Goal: Task Accomplishment & Management: Use online tool/utility

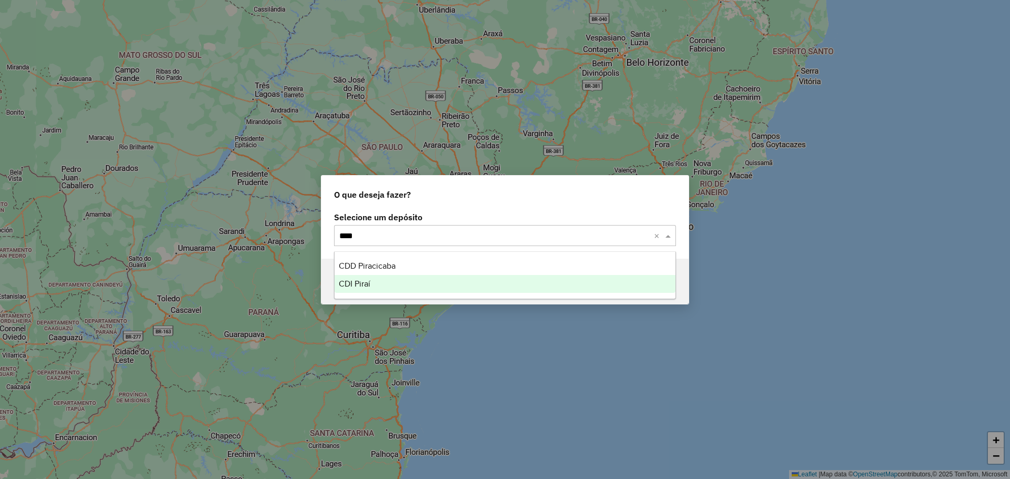
type input "*****"
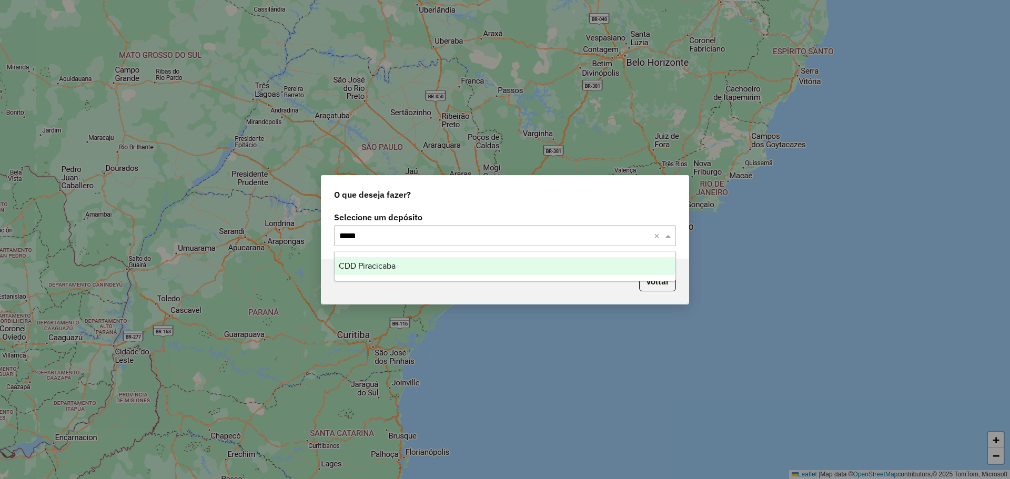
click at [449, 257] on div "CDD Piracicaba" at bounding box center [505, 266] width 341 height 18
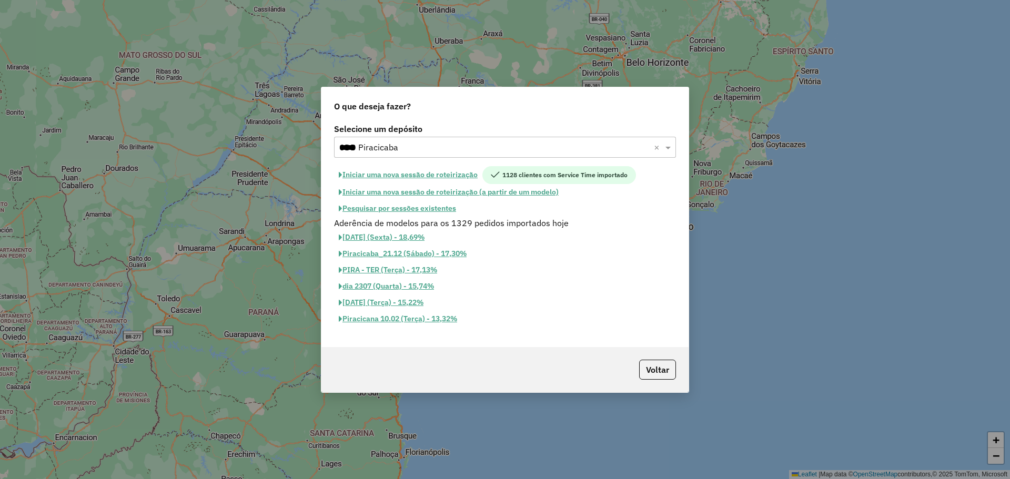
click at [420, 210] on button "Pesquisar por sessões existentes" at bounding box center [397, 208] width 127 height 16
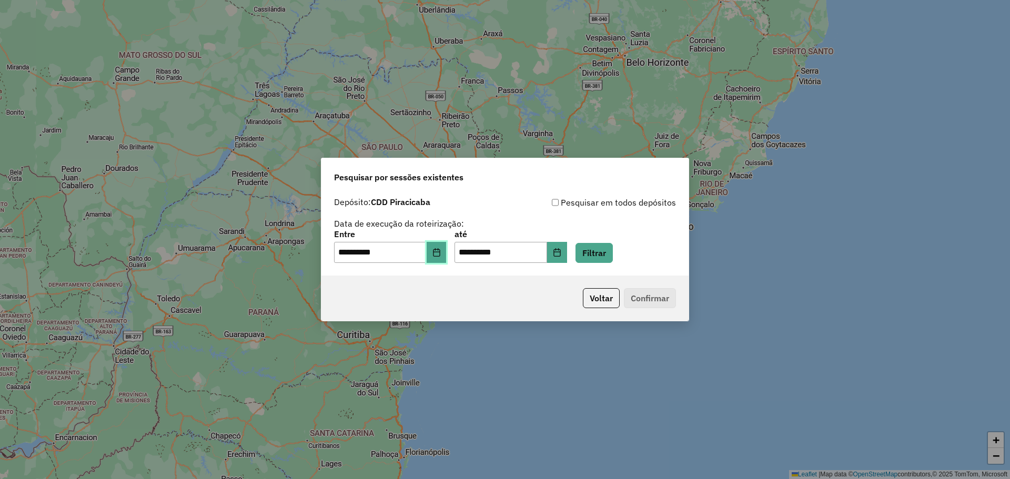
click at [441, 250] on icon "Choose Date" at bounding box center [436, 252] width 8 height 8
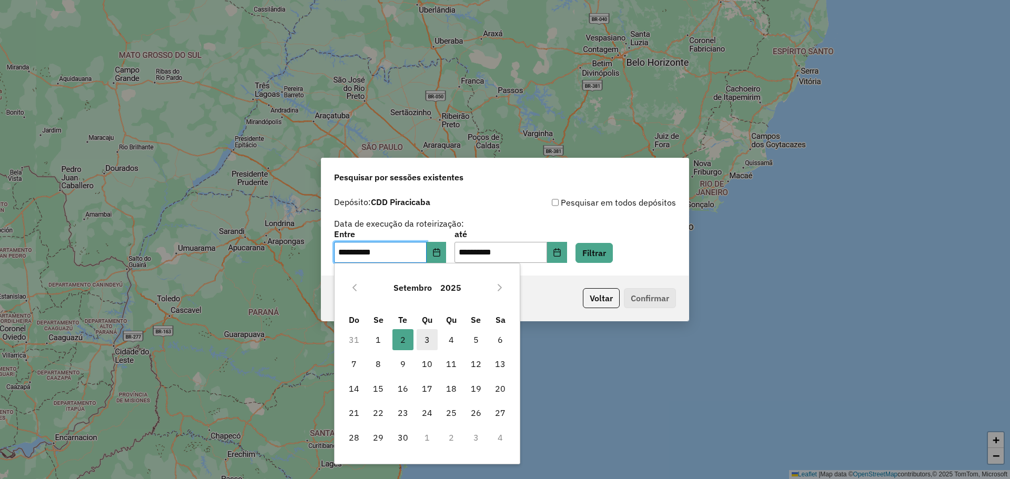
click at [423, 343] on span "3" at bounding box center [427, 339] width 21 height 21
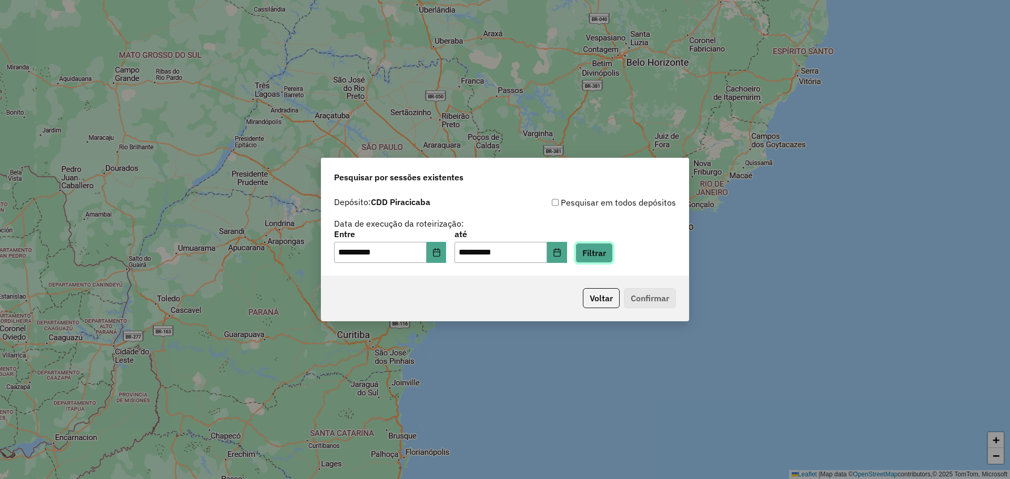
click at [604, 254] on button "Filtrar" at bounding box center [593, 253] width 37 height 20
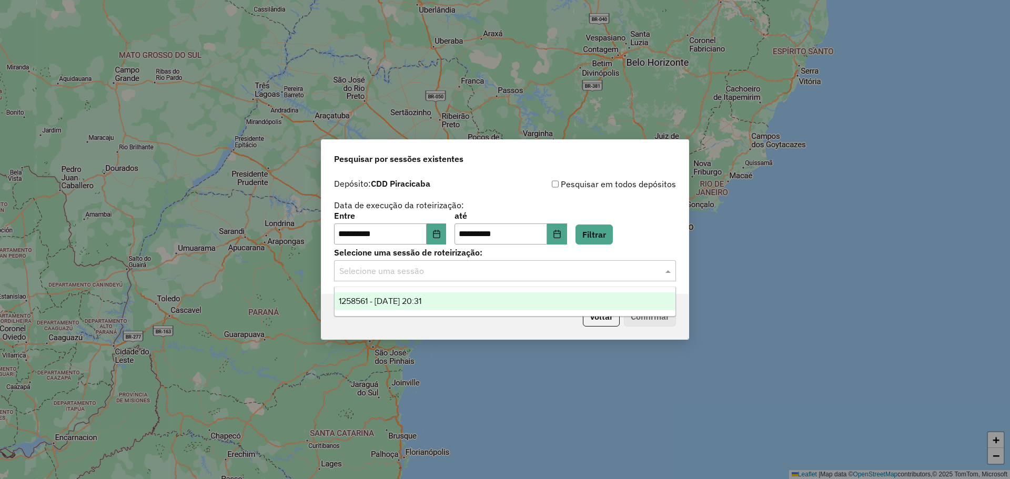
click at [513, 266] on input "text" at bounding box center [494, 271] width 310 height 13
click at [483, 298] on div "1258561 - 03/09/2025 20:31" at bounding box center [505, 301] width 341 height 18
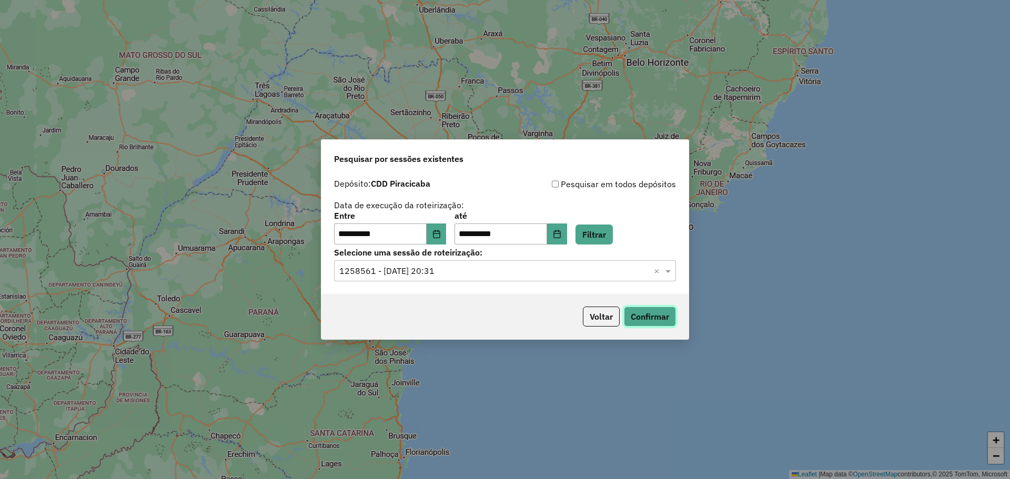
click at [654, 311] on button "Confirmar" at bounding box center [650, 317] width 52 height 20
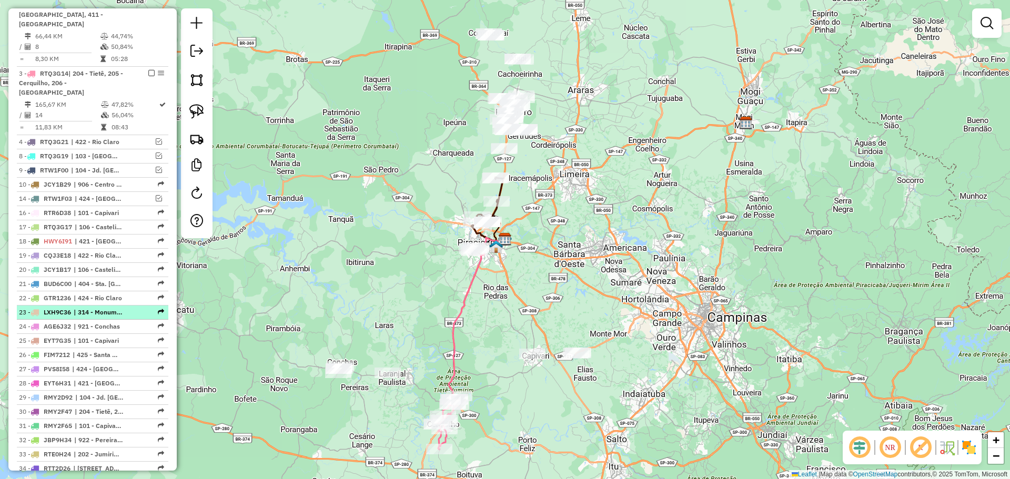
scroll to position [421, 0]
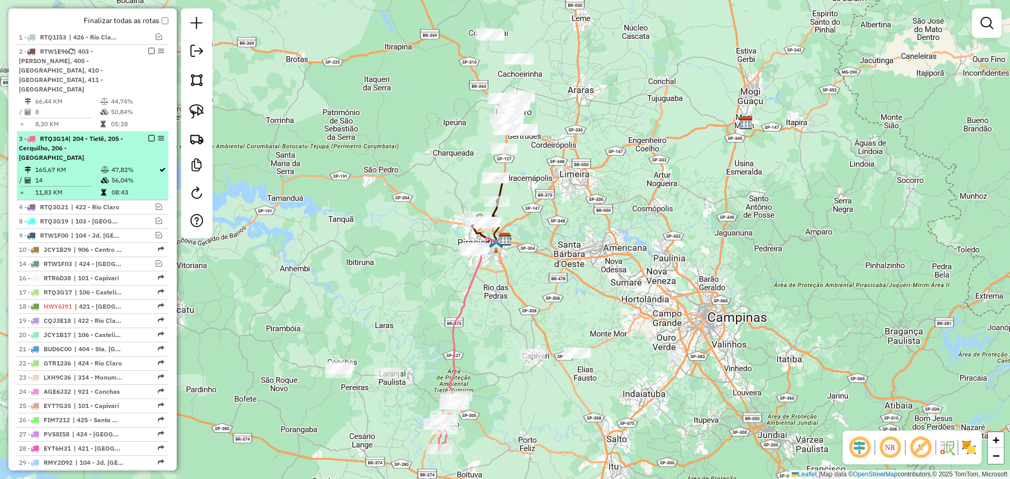
click at [102, 167] on icon at bounding box center [105, 170] width 8 height 6
select select "**********"
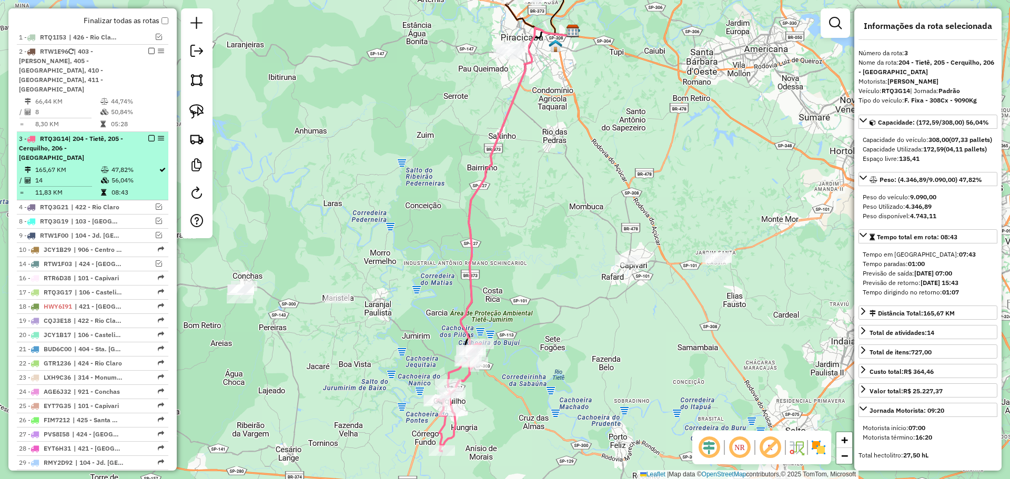
click at [63, 135] on span "RTQ3G14" at bounding box center [54, 139] width 28 height 8
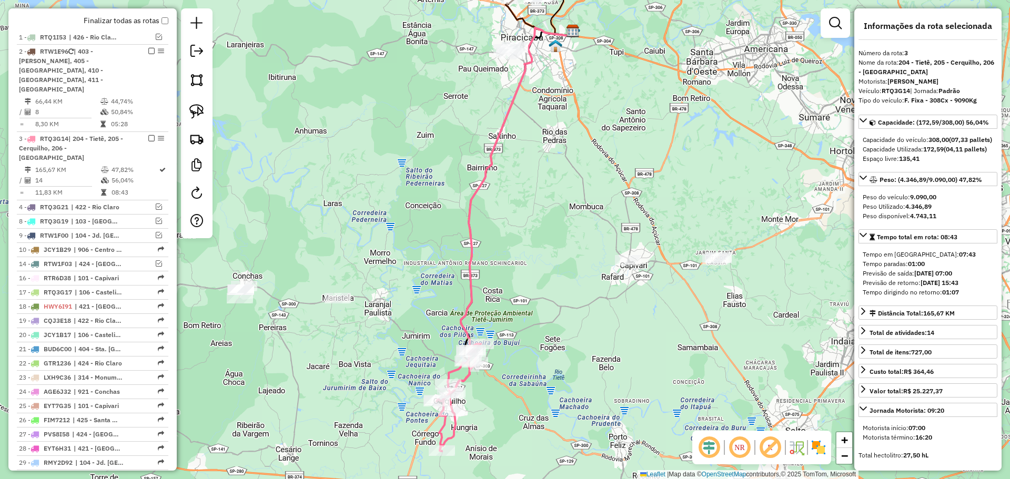
click at [360, 191] on div "Janela de atendimento Grade de atendimento Capacidade Transportadoras Veículos …" at bounding box center [505, 239] width 1010 height 479
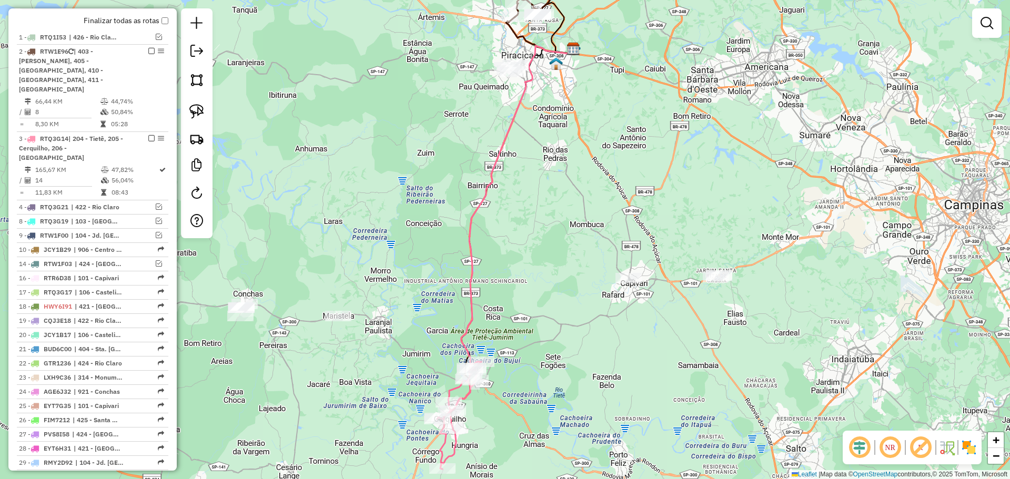
drag, startPoint x: 430, startPoint y: 133, endPoint x: 390, endPoint y: 296, distance: 168.3
click at [391, 296] on div "Janela de atendimento Grade de atendimento Capacidade Transportadoras Veículos …" at bounding box center [505, 239] width 1010 height 479
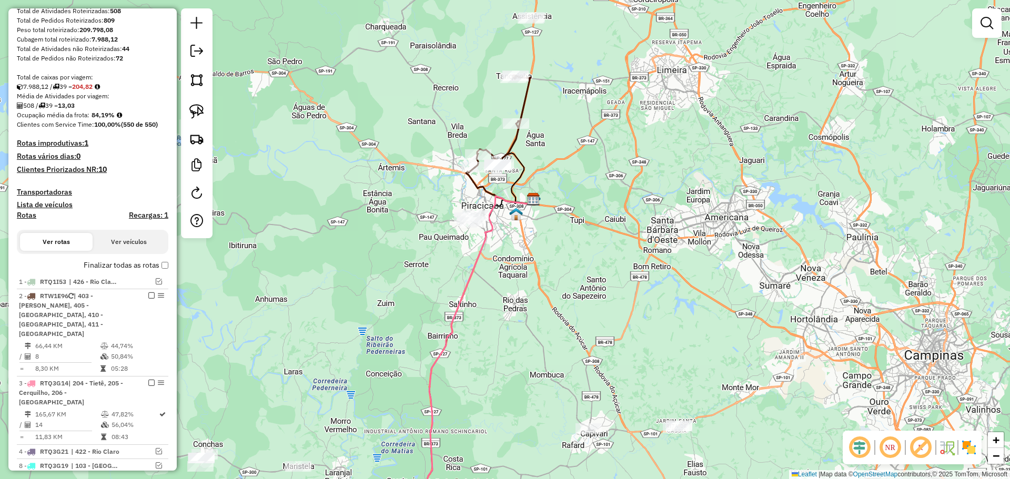
scroll to position [158, 0]
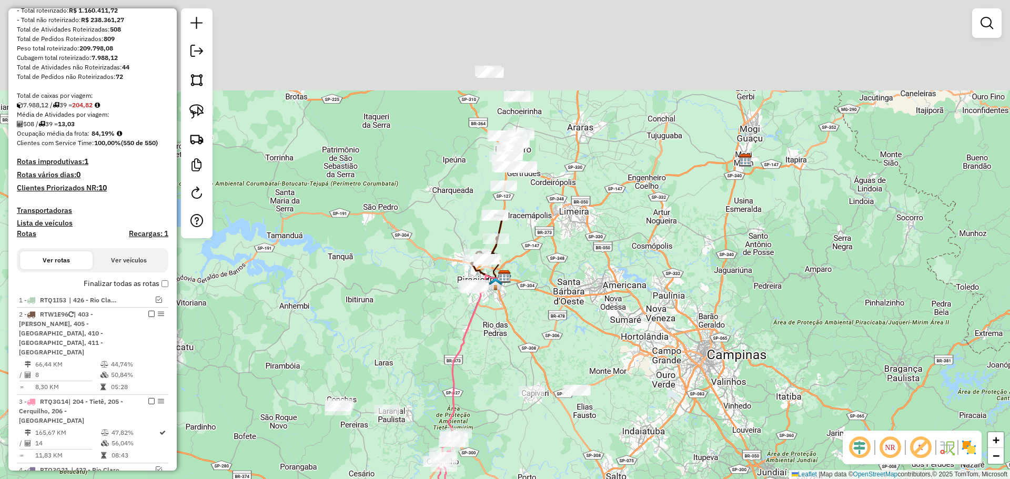
drag, startPoint x: 584, startPoint y: 139, endPoint x: 549, endPoint y: 245, distance: 111.3
click at [549, 245] on div "Janela de atendimento Grade de atendimento Capacidade Transportadoras Veículos …" at bounding box center [505, 239] width 1010 height 479
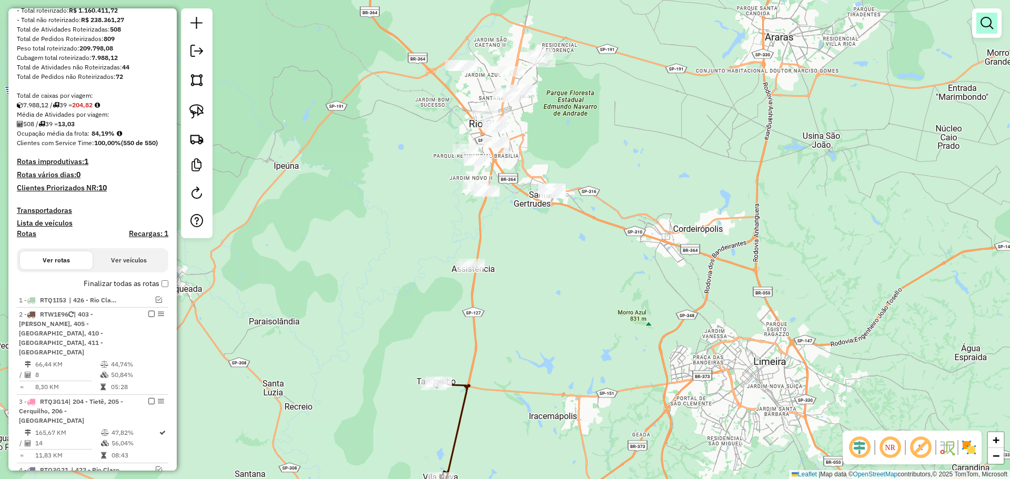
click at [982, 25] on em at bounding box center [987, 23] width 13 height 13
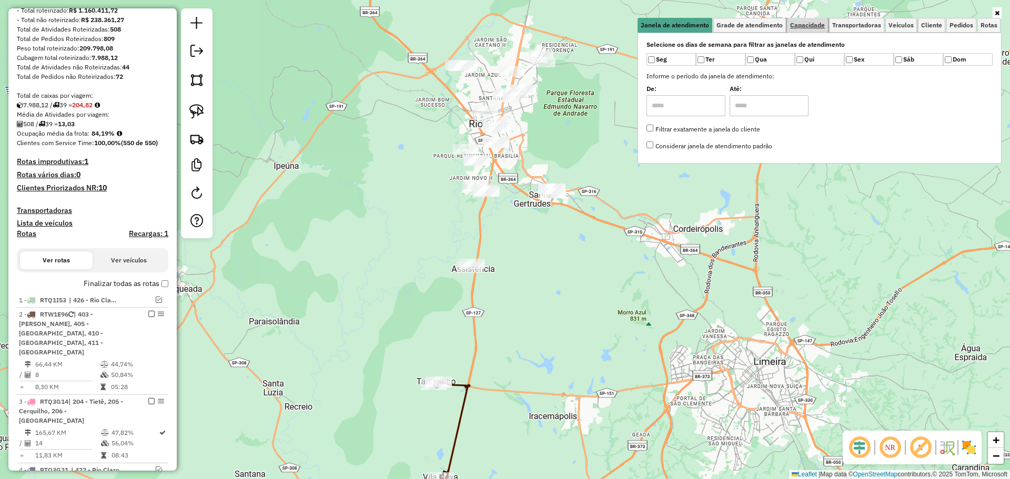
click at [808, 27] on span "Capacidade" at bounding box center [807, 25] width 35 height 6
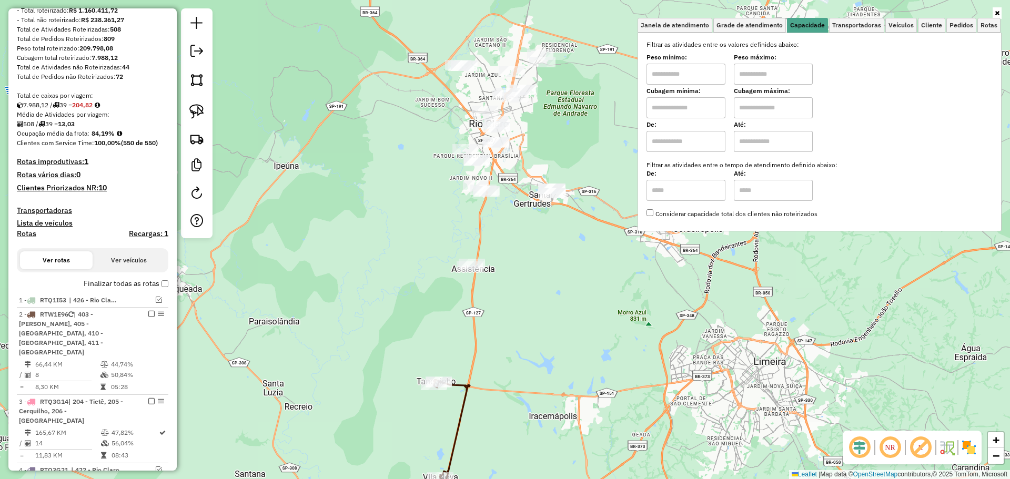
click at [691, 109] on input "text" at bounding box center [685, 107] width 79 height 21
type input "****"
click at [670, 84] on input "text" at bounding box center [685, 74] width 79 height 21
type input "****"
click at [774, 69] on input "text" at bounding box center [773, 74] width 79 height 21
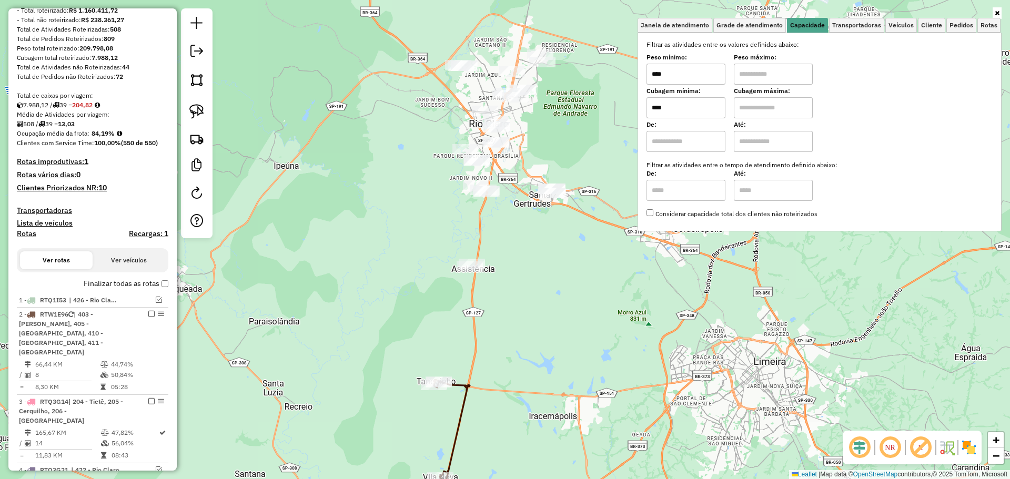
type input "*****"
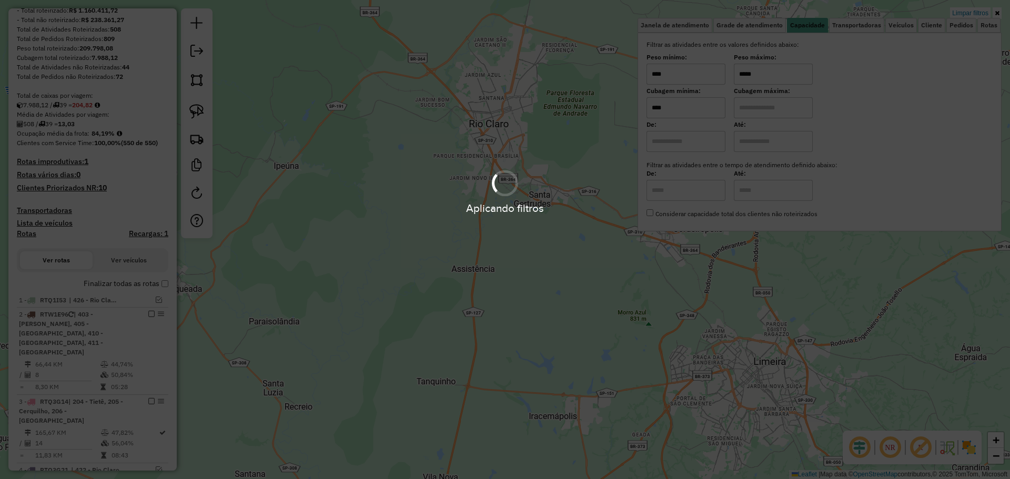
click at [569, 277] on div "Aplicando filtros" at bounding box center [505, 239] width 1010 height 479
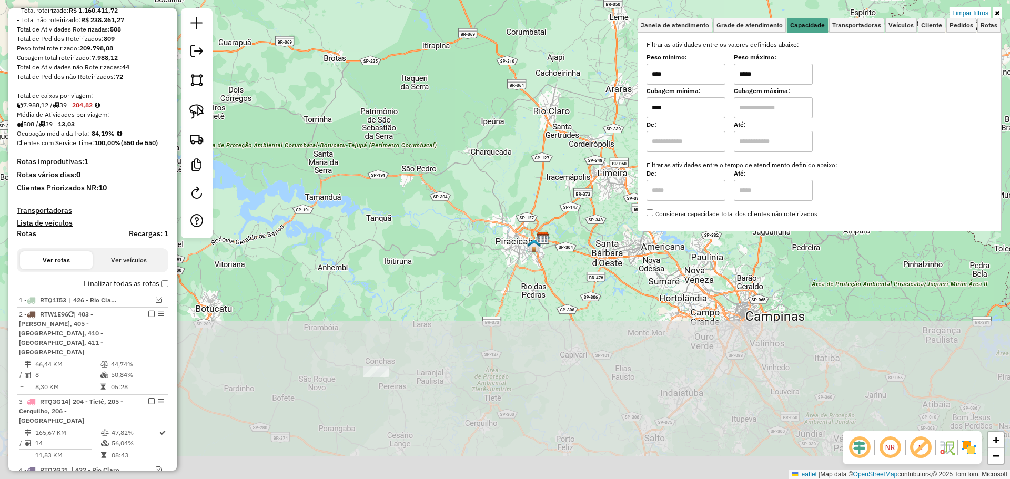
drag, startPoint x: 533, startPoint y: 373, endPoint x: 550, endPoint y: 151, distance: 223.1
click at [550, 151] on div "Limpar filtros Janela de atendimento Grade de atendimento Capacidade Transporta…" at bounding box center [505, 239] width 1010 height 479
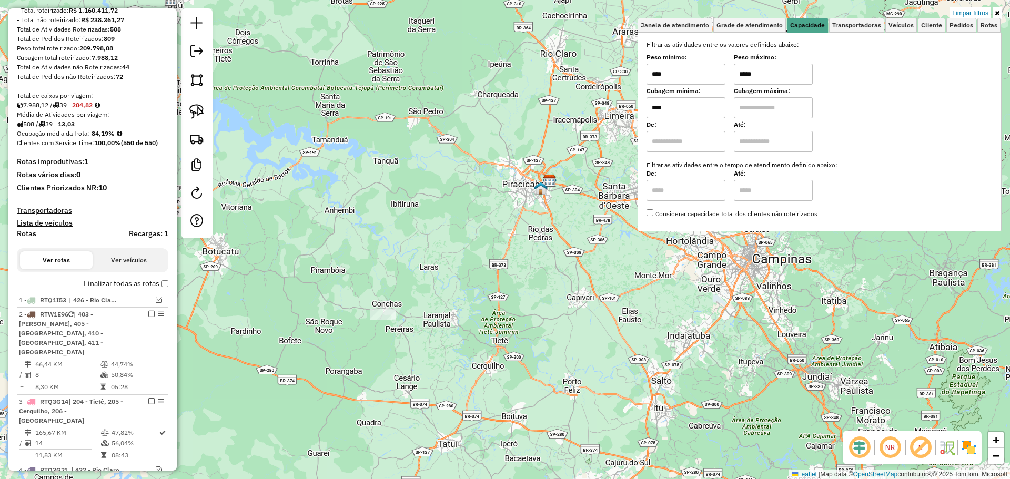
click at [316, 144] on div "Limpar filtros Janela de atendimento Grade de atendimento Capacidade Transporta…" at bounding box center [505, 239] width 1010 height 479
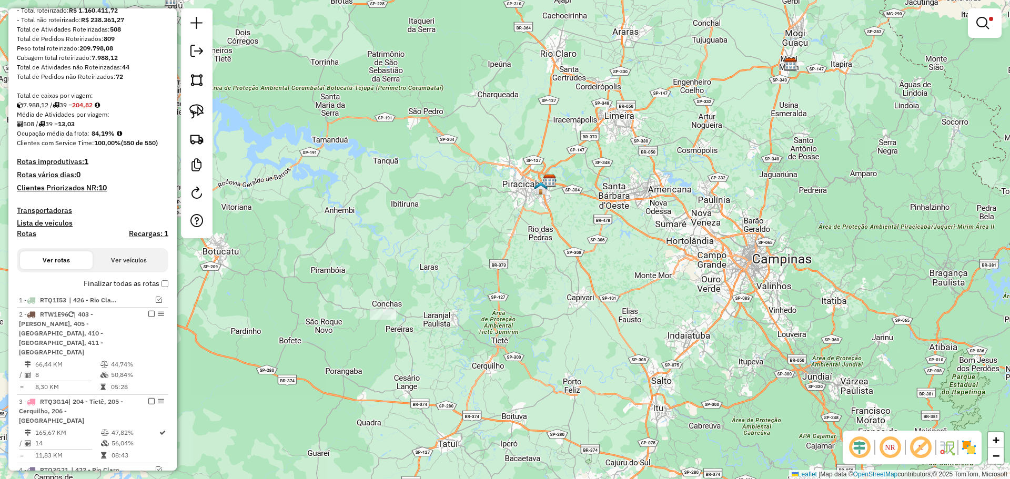
drag, startPoint x: 278, startPoint y: 291, endPoint x: 380, endPoint y: 111, distance: 206.8
click at [371, 124] on div "Limpar filtros Janela de atendimento Grade de atendimento Capacidade Transporta…" at bounding box center [505, 239] width 1010 height 479
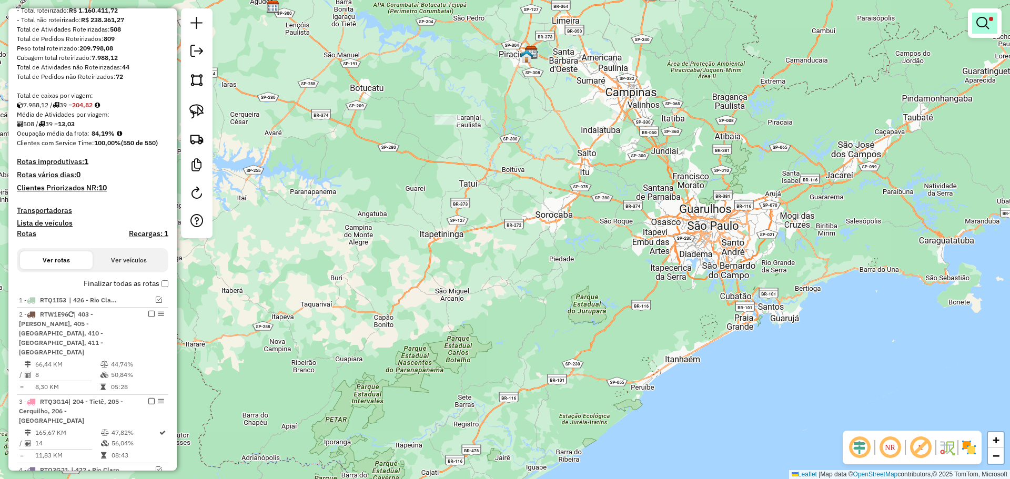
click at [993, 28] on link at bounding box center [984, 23] width 25 height 21
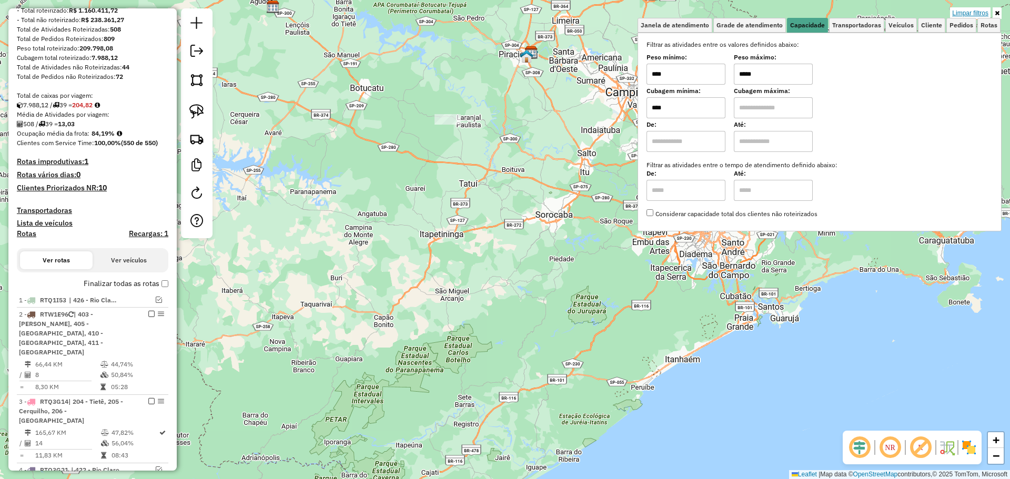
click at [973, 12] on link "Limpar filtros" at bounding box center [970, 13] width 41 height 12
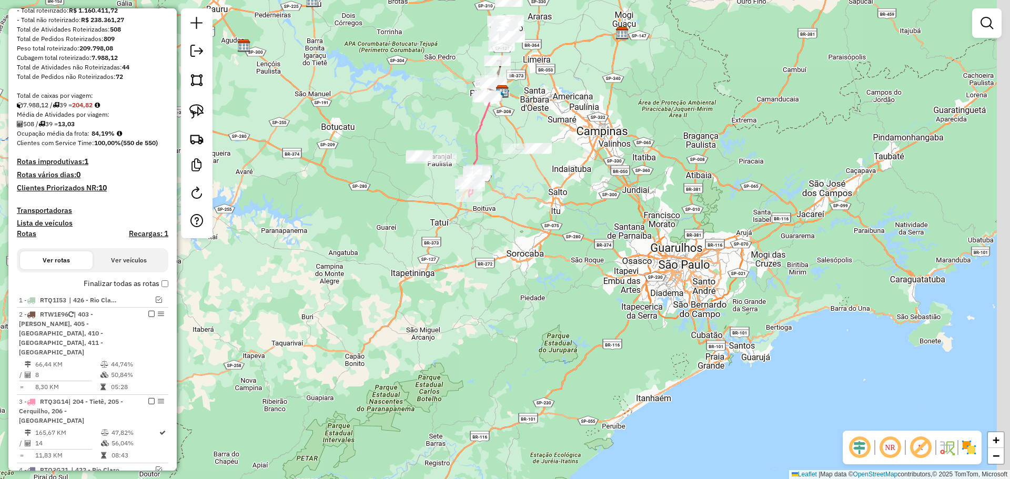
drag, startPoint x: 481, startPoint y: 184, endPoint x: 443, endPoint y: 254, distance: 79.8
click at [443, 254] on div "Janela de atendimento Grade de atendimento Capacidade Transportadoras Veículos …" at bounding box center [505, 239] width 1010 height 479
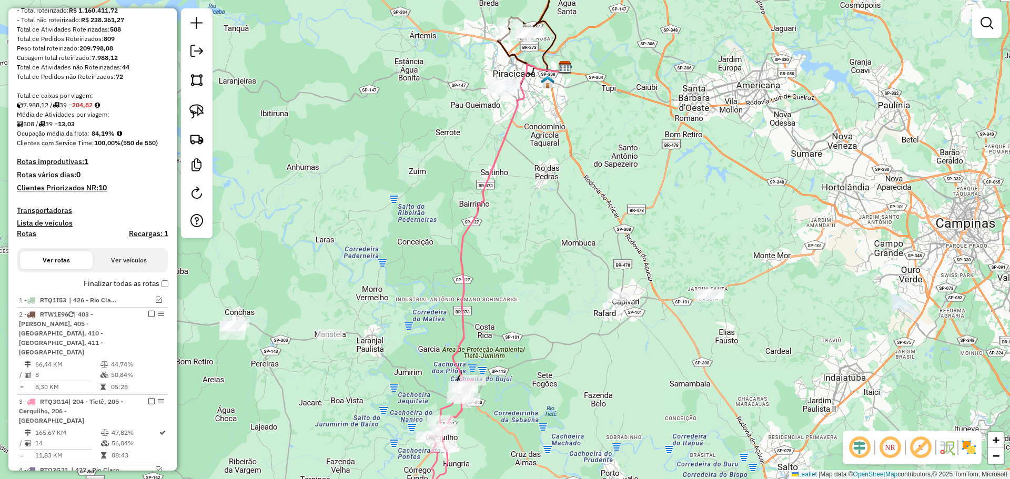
drag, startPoint x: 534, startPoint y: 109, endPoint x: 531, endPoint y: 247, distance: 137.9
click at [531, 247] on div "Janela de atendimento Grade de atendimento Capacidade Transportadoras Veículos …" at bounding box center [505, 239] width 1010 height 479
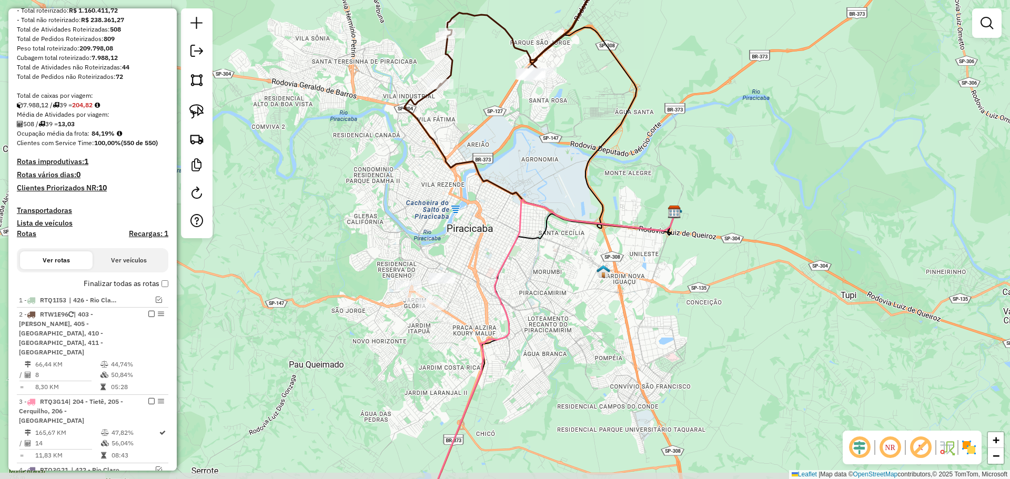
drag, startPoint x: 555, startPoint y: 241, endPoint x: 539, endPoint y: 318, distance: 78.5
click at [540, 318] on div "Janela de atendimento Grade de atendimento Capacidade Transportadoras Veículos …" at bounding box center [505, 239] width 1010 height 479
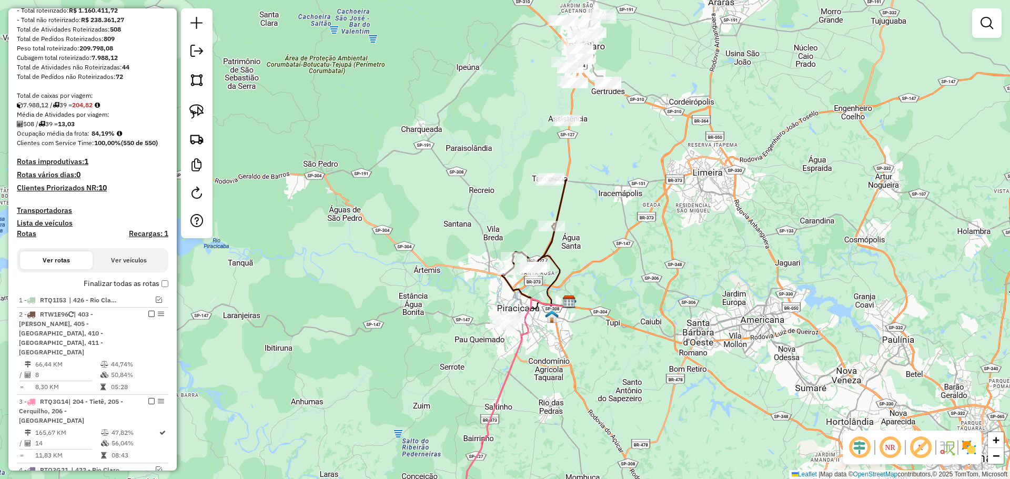
drag, startPoint x: 624, startPoint y: 178, endPoint x: 604, endPoint y: 320, distance: 143.4
click at [604, 320] on div "Janela de atendimento Grade de atendimento Capacidade Transportadoras Veículos …" at bounding box center [505, 239] width 1010 height 479
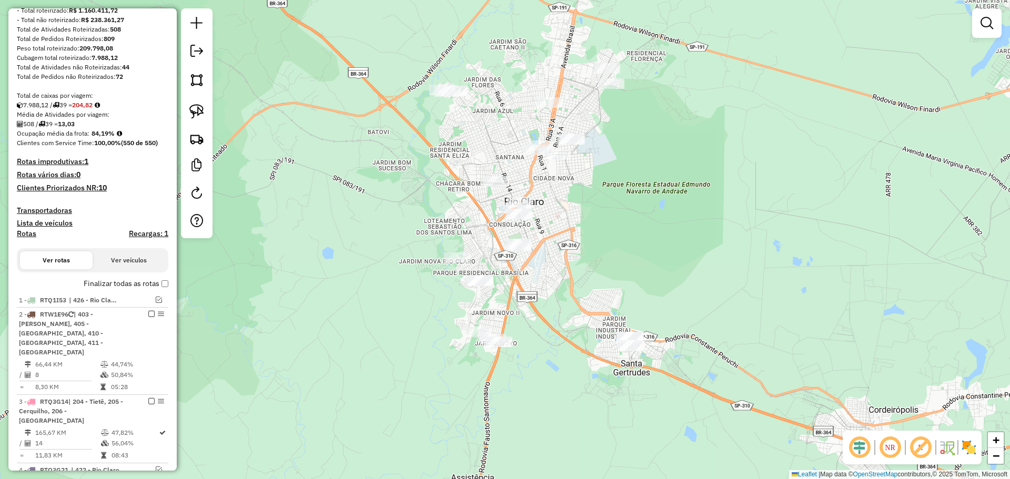
drag, startPoint x: 568, startPoint y: 237, endPoint x: 561, endPoint y: 262, distance: 26.2
click at [561, 262] on div "Janela de atendimento Grade de atendimento Capacidade Transportadoras Veículos …" at bounding box center [505, 239] width 1010 height 479
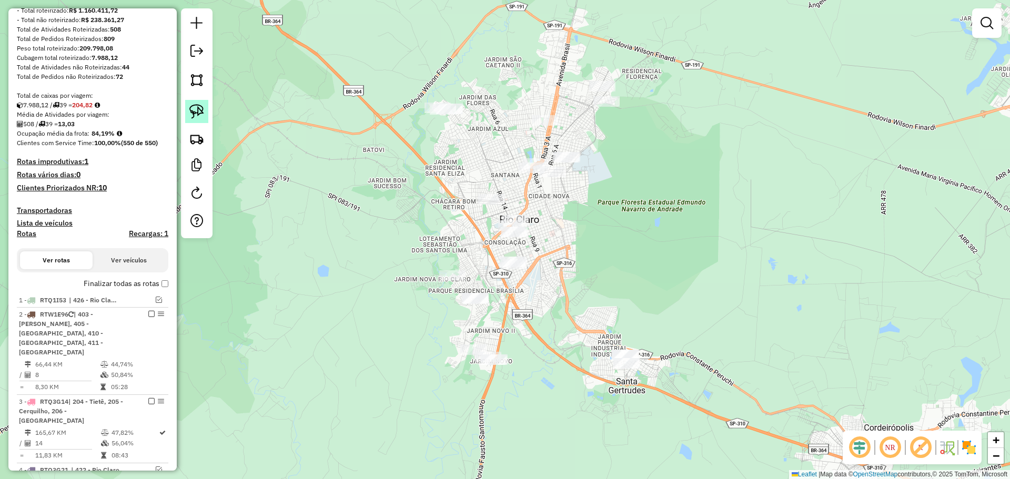
click at [201, 111] on img at bounding box center [196, 111] width 15 height 15
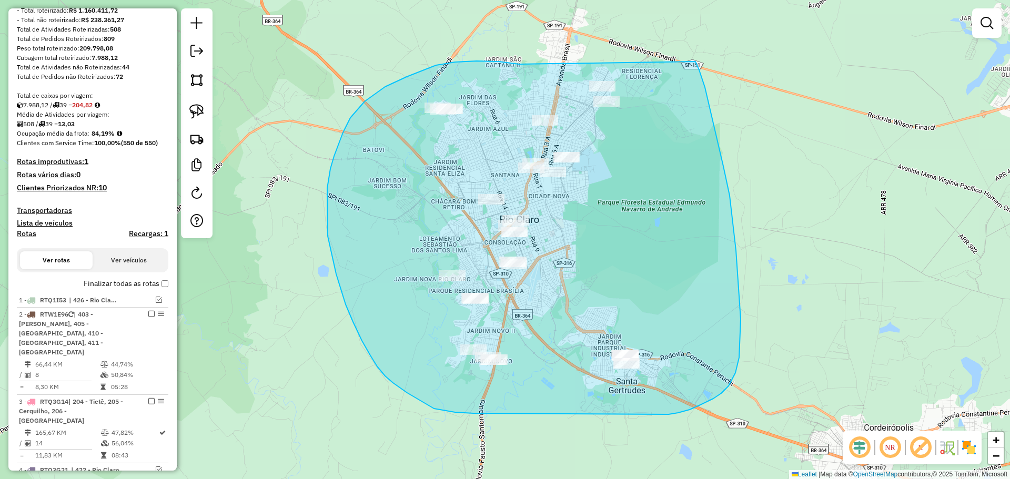
drag, startPoint x: 519, startPoint y: 64, endPoint x: 682, endPoint y: 48, distance: 163.3
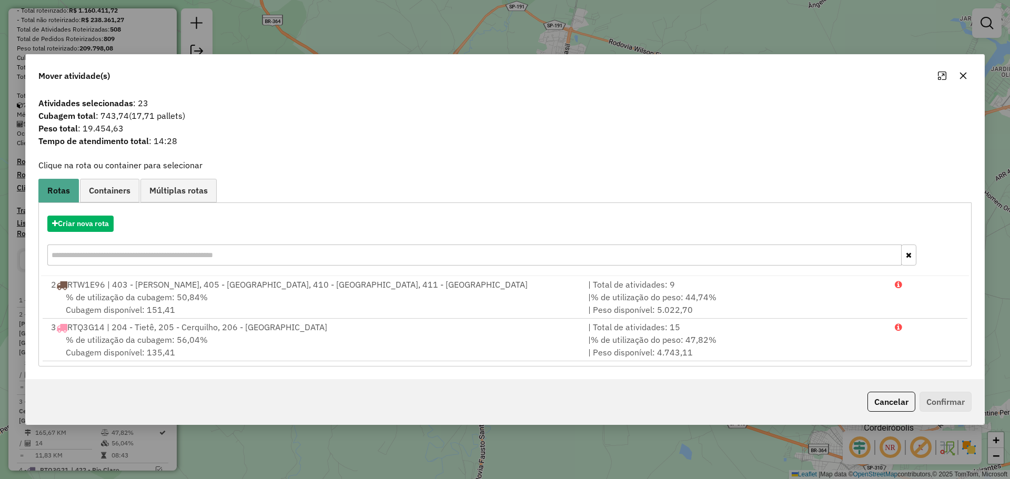
click at [283, 35] on div "Mover atividade(s) Atividades selecionadas : 23 Cubagem total : 743,74 (17,71 p…" at bounding box center [505, 239] width 1010 height 479
click at [962, 75] on icon "button" at bounding box center [963, 76] width 8 height 8
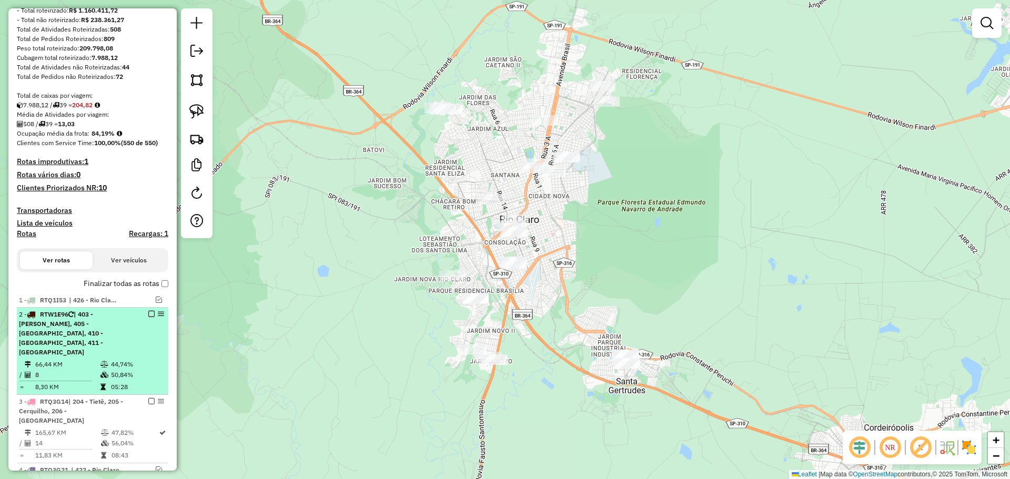
click at [98, 320] on span "| 403 - [PERSON_NAME], 405 - [GEOGRAPHIC_DATA], 410 - [GEOGRAPHIC_DATA], 411 - …" at bounding box center [61, 333] width 84 height 46
select select "**********"
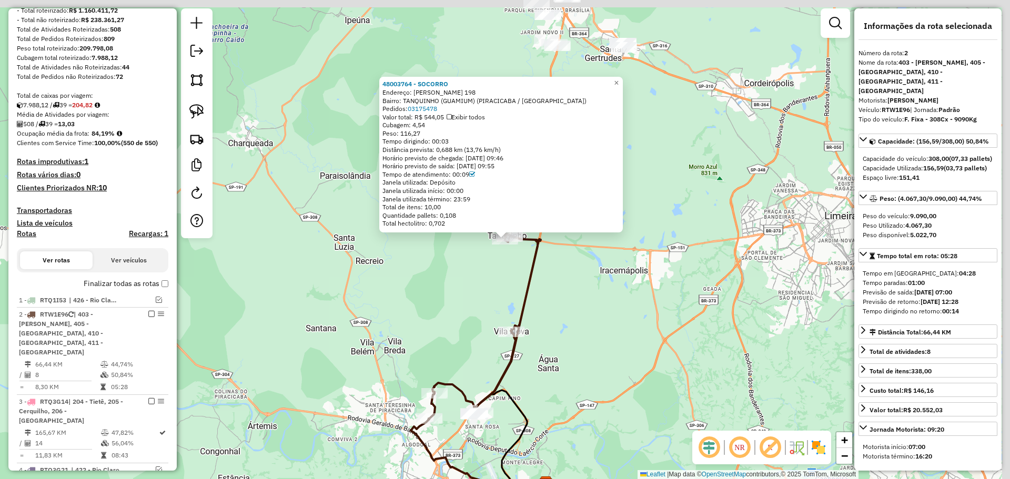
scroll to position [457, 0]
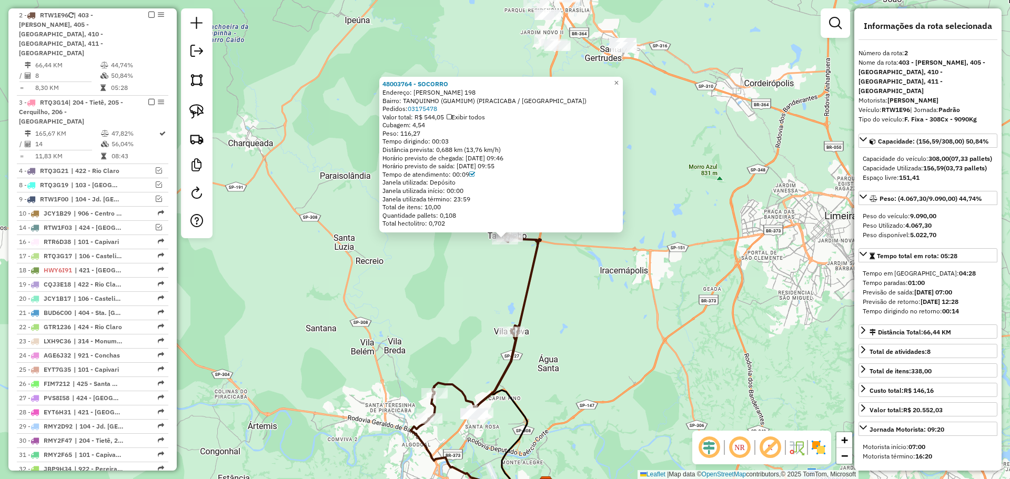
click at [422, 299] on div "48003764 - SOCORRO Endereço: [PERSON_NAME] 198 Bairro: TANQUINHO ([GEOGRAPHIC_D…" at bounding box center [505, 239] width 1010 height 479
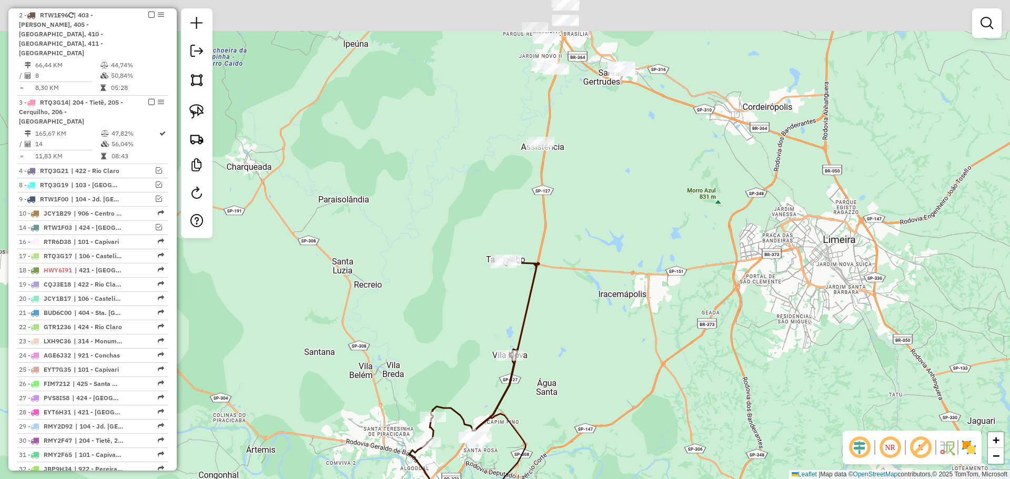
drag, startPoint x: 563, startPoint y: 226, endPoint x: 567, endPoint y: 259, distance: 33.8
click at [567, 259] on div "Janela de atendimento Grade de atendimento Capacidade Transportadoras Veículos …" at bounding box center [505, 239] width 1010 height 479
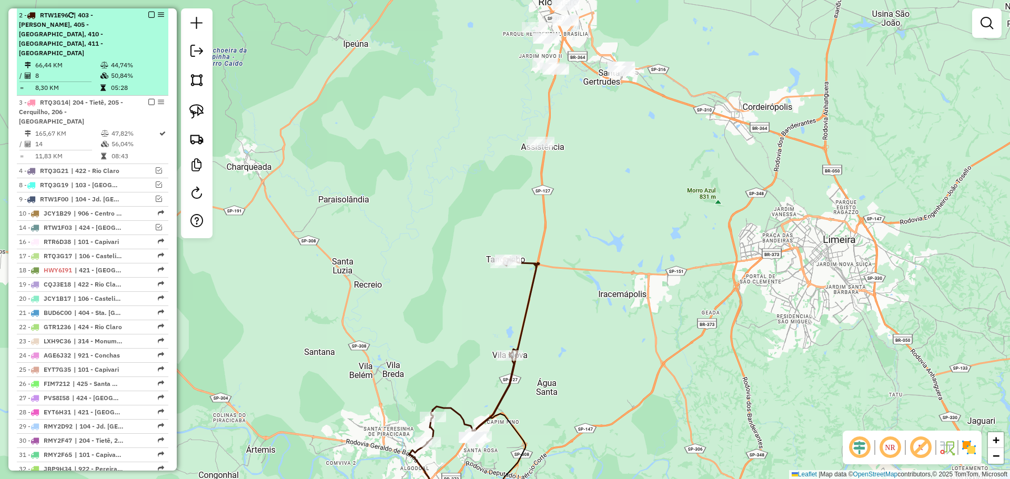
click at [117, 31] on div "2 - RTW1E96 | 403 - [PERSON_NAME], 405 - [GEOGRAPHIC_DATA], 410 - [GEOGRAPHIC_D…" at bounding box center [75, 34] width 112 height 47
select select "**********"
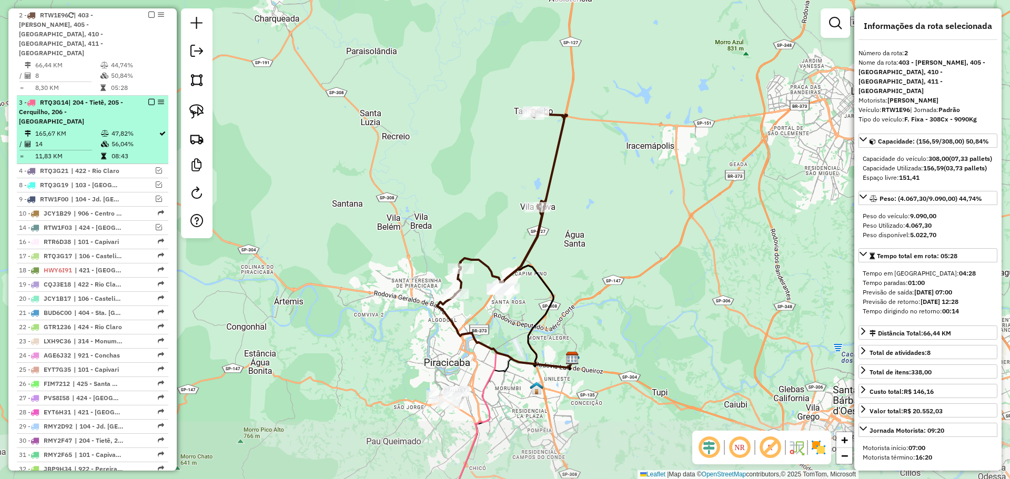
click at [113, 98] on span "| 204 - Tietê, 205 - Cerquilho, 206 - [GEOGRAPHIC_DATA]" at bounding box center [71, 111] width 104 height 27
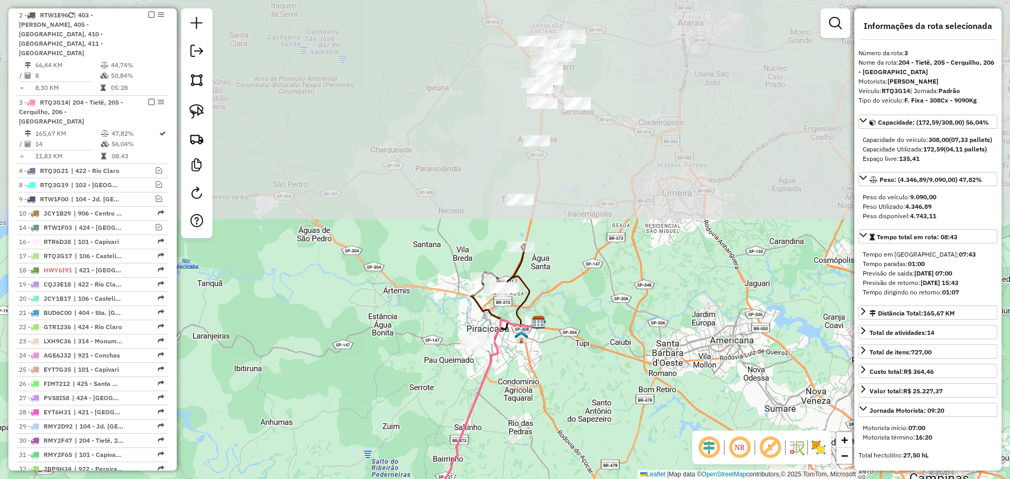
drag, startPoint x: 514, startPoint y: 181, endPoint x: 480, endPoint y: 451, distance: 272.1
click at [480, 451] on div "Janela de atendimento Grade de atendimento Capacidade Transportadoras Veículos …" at bounding box center [505, 239] width 1010 height 479
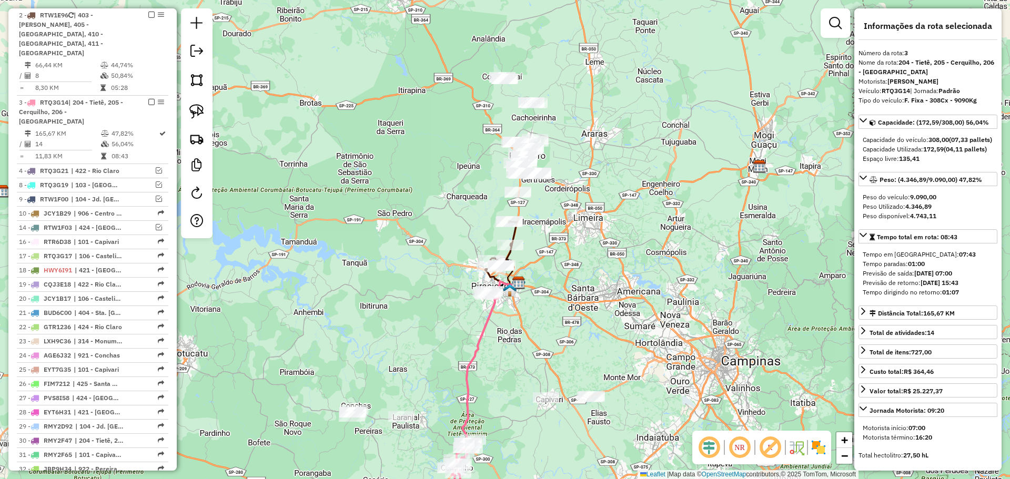
drag, startPoint x: 460, startPoint y: 420, endPoint x: 459, endPoint y: 400, distance: 20.0
click at [459, 400] on div "Janela de atendimento Grade de atendimento Capacidade Transportadoras Veículos …" at bounding box center [505, 239] width 1010 height 479
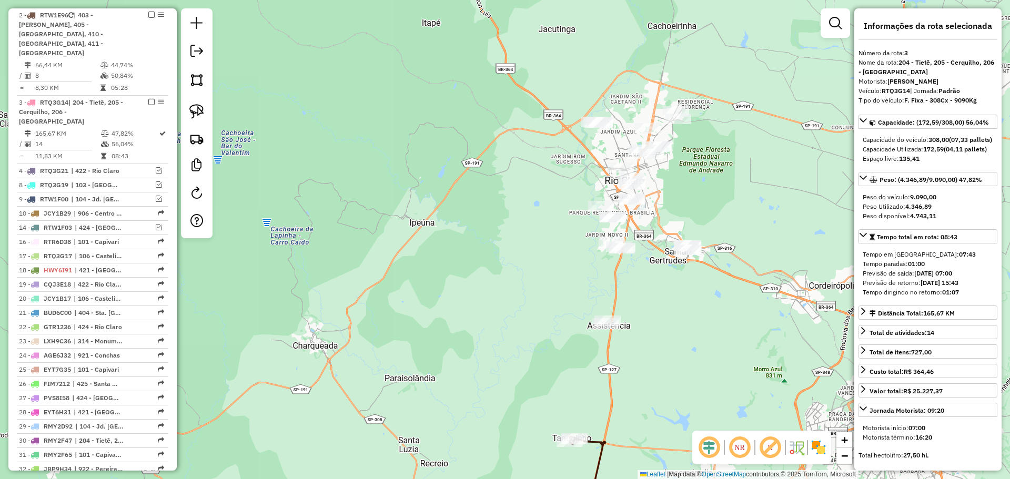
drag, startPoint x: 497, startPoint y: 288, endPoint x: 480, endPoint y: 306, distance: 24.9
click at [481, 305] on div "Janela de atendimento Grade de atendimento Capacidade Transportadoras Veículos …" at bounding box center [505, 239] width 1010 height 479
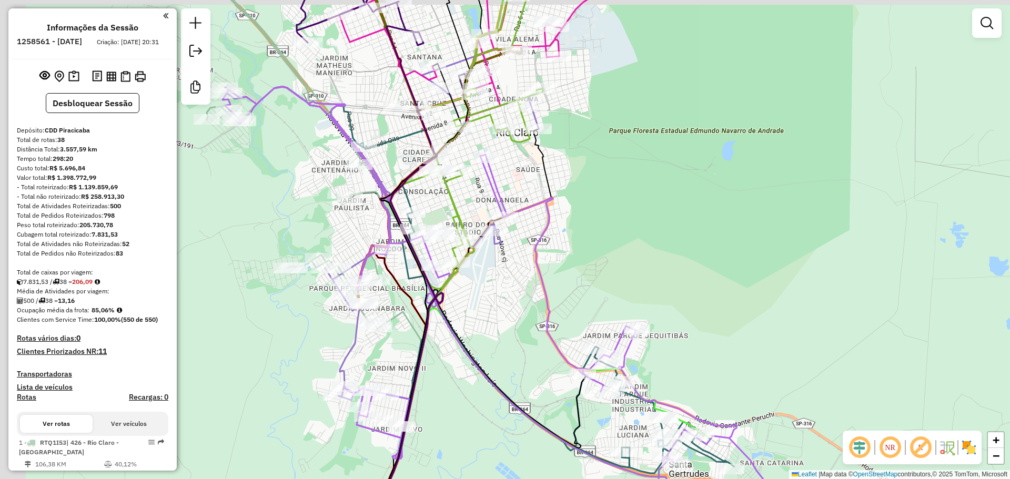
drag, startPoint x: 418, startPoint y: 198, endPoint x: 595, endPoint y: 274, distance: 192.3
click at [594, 272] on div "Janela de atendimento Grade de atendimento Capacidade Transportadoras Veículos …" at bounding box center [505, 239] width 1010 height 479
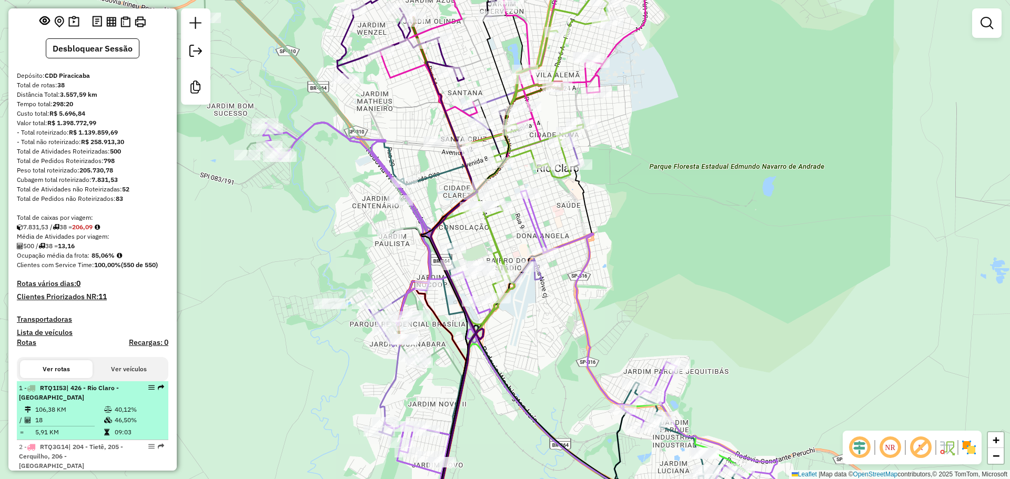
scroll to position [105, 0]
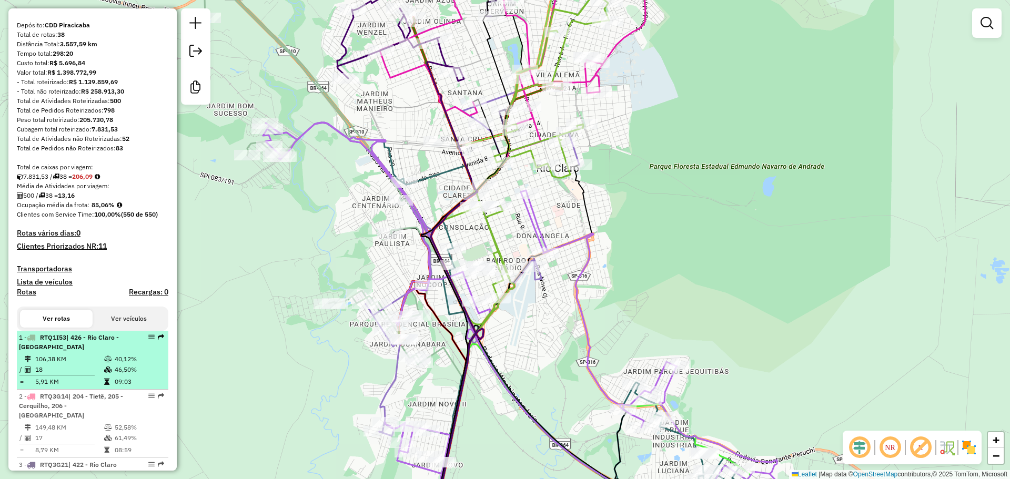
select select "**********"
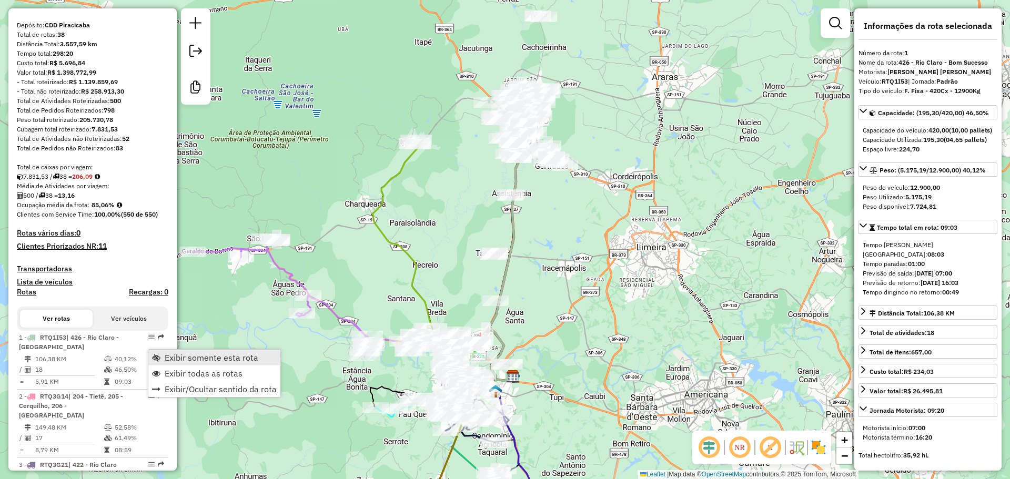
click at [161, 357] on link "Exibir somente esta rota" at bounding box center [214, 358] width 132 height 16
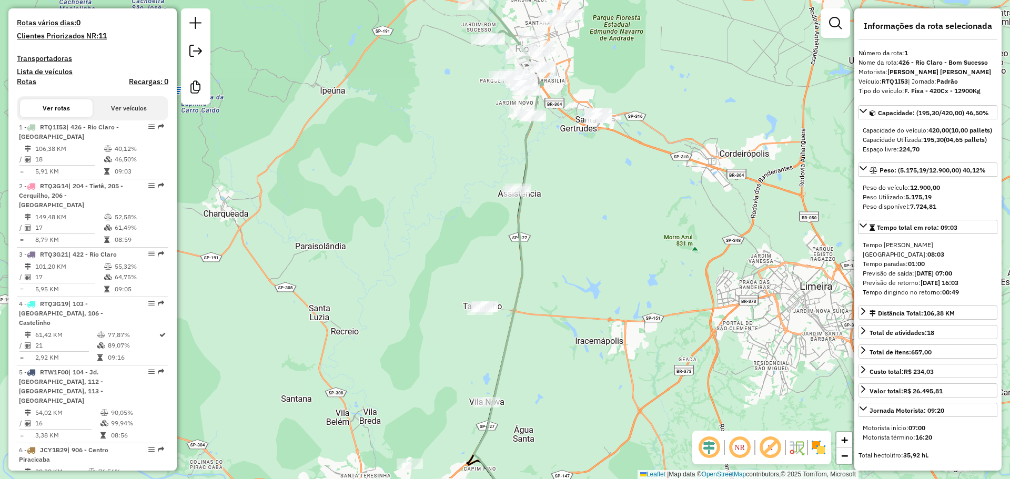
scroll to position [0, 0]
